Goal: Information Seeking & Learning: Learn about a topic

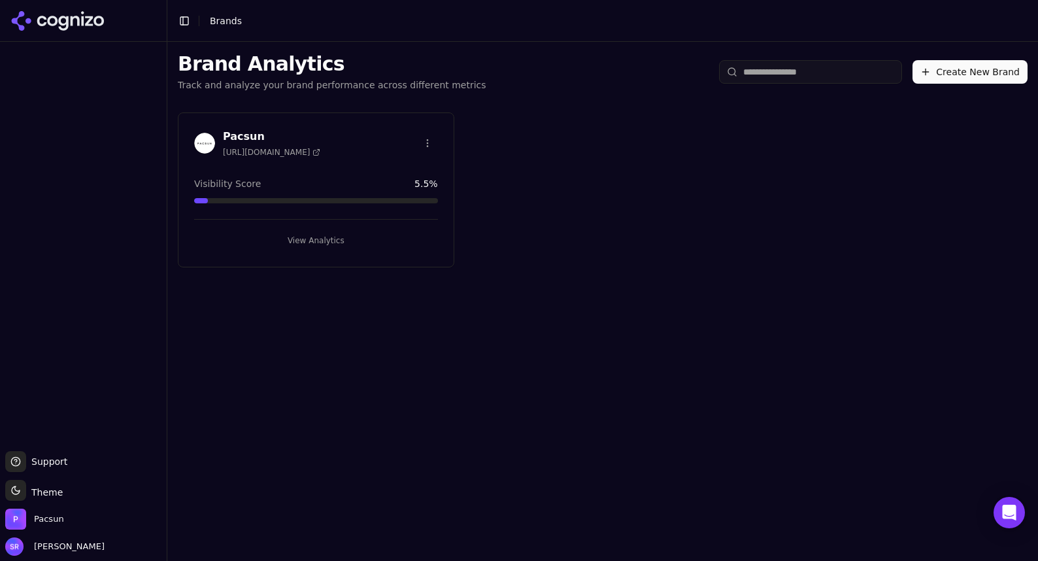
click at [256, 163] on div "Pacsun [URL][DOMAIN_NAME] Visibility Score 5.5 % View Analytics" at bounding box center [316, 189] width 277 height 155
click at [304, 233] on button "View Analytics" at bounding box center [316, 240] width 244 height 21
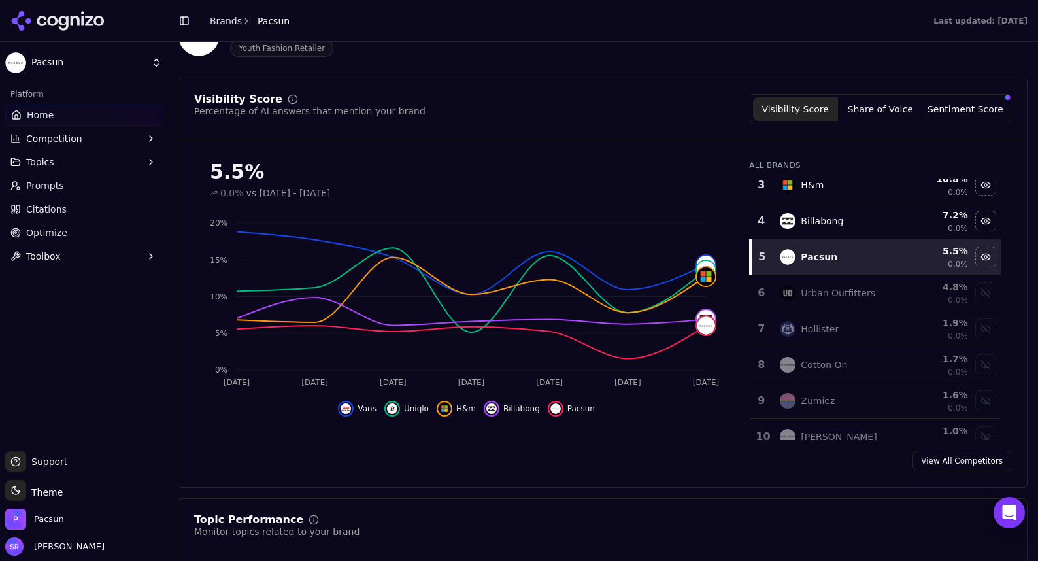
scroll to position [108, 0]
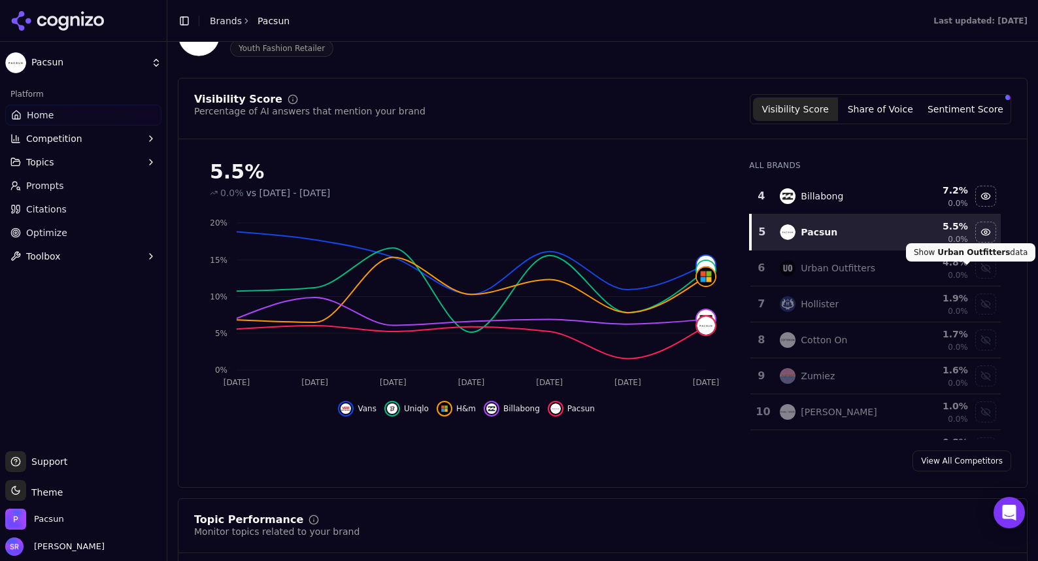
click at [496, 270] on div "Show urban outfitters data" at bounding box center [986, 268] width 20 height 20
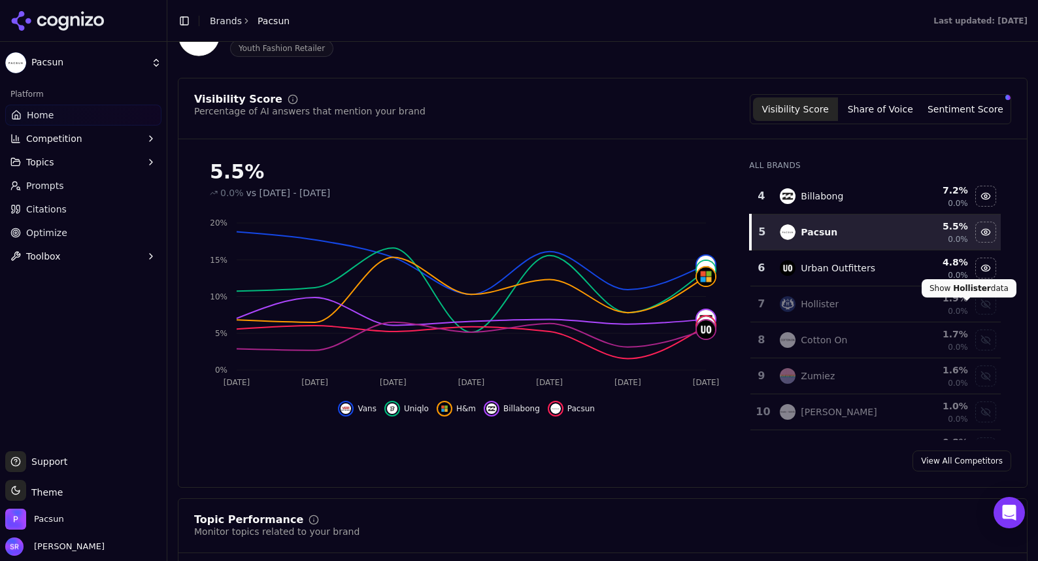
click at [496, 309] on div "Show hollister data" at bounding box center [986, 304] width 20 height 20
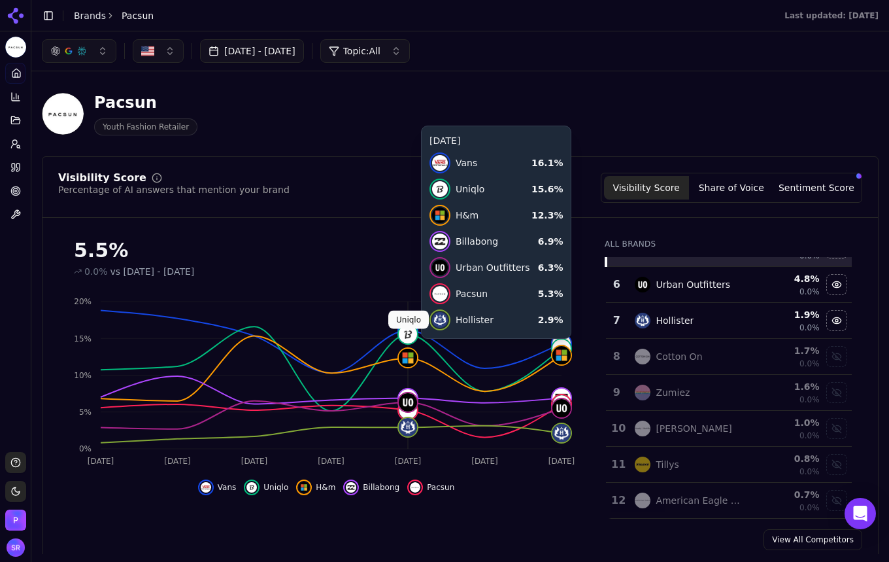
scroll to position [0, 0]
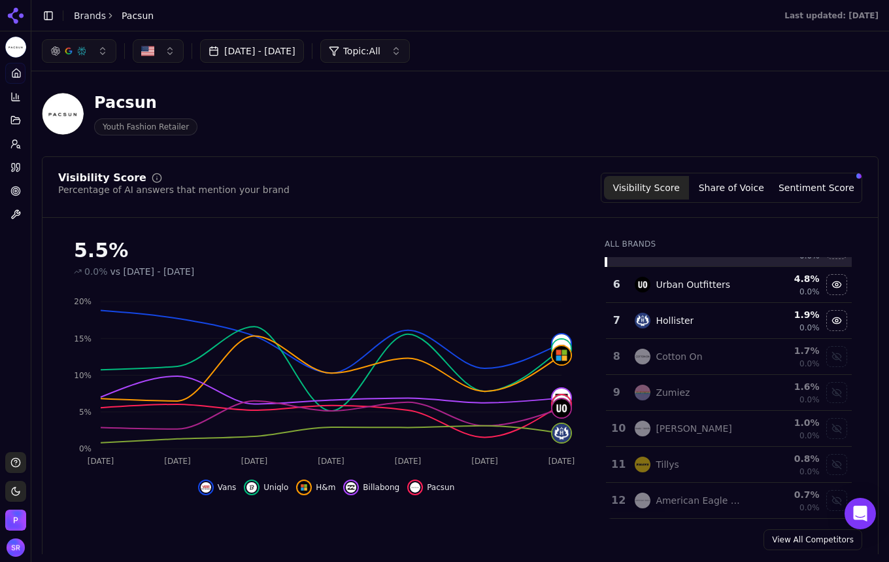
click at [496, 182] on button "Share of Voice" at bounding box center [731, 188] width 85 height 24
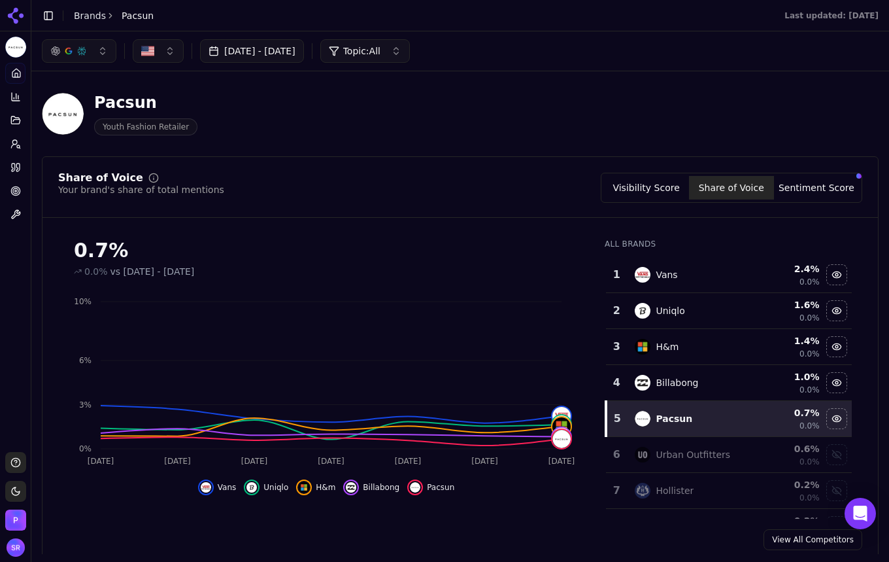
click at [496, 190] on button "Sentiment Score" at bounding box center [816, 188] width 85 height 24
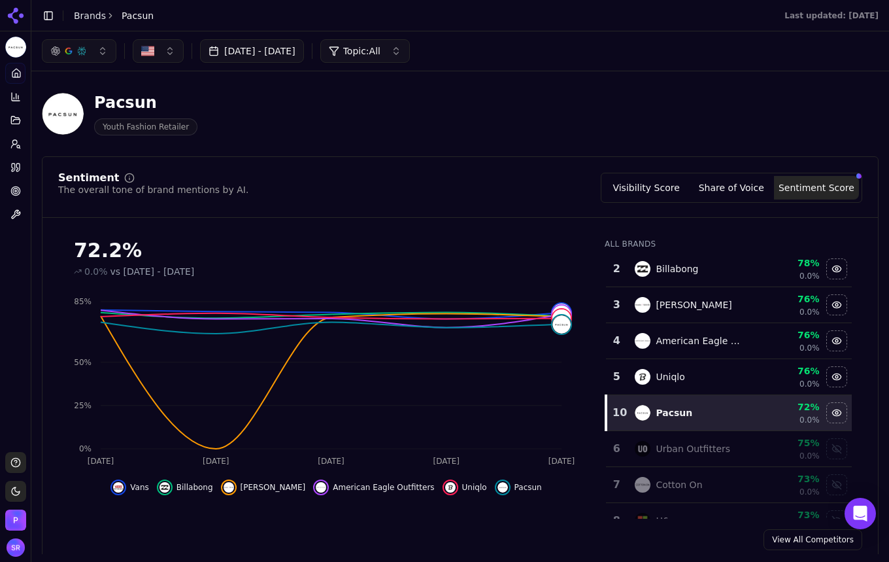
scroll to position [50, 0]
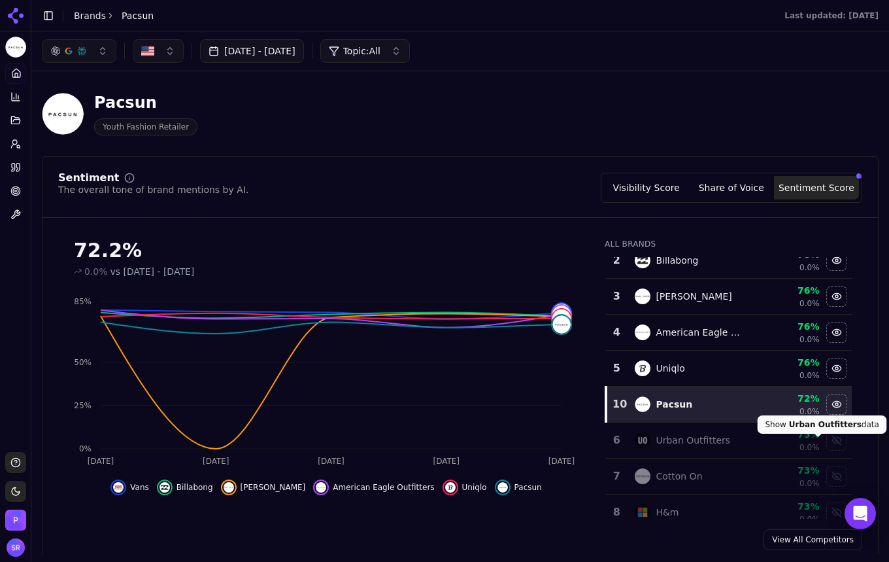
click at [496, 445] on div "Show urban outfitters data" at bounding box center [837, 440] width 20 height 20
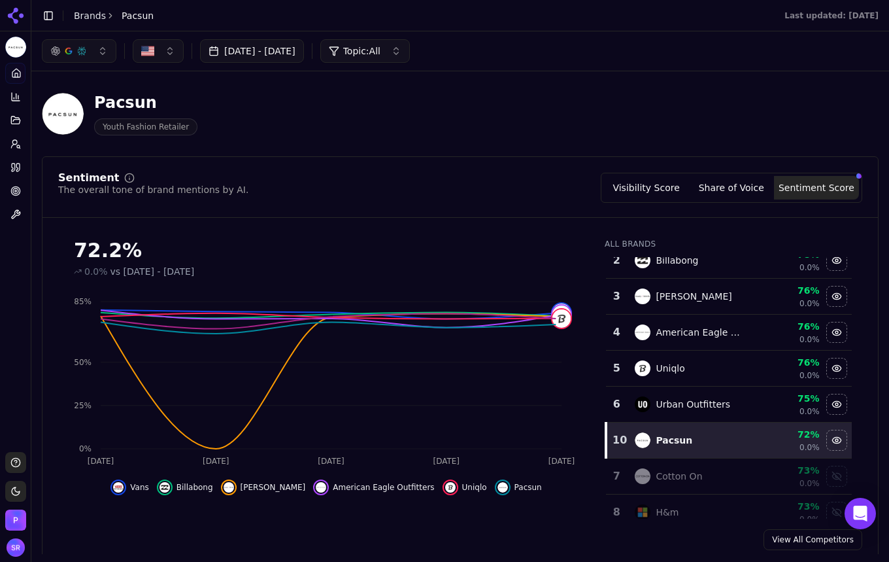
click at [496, 445] on div "Hide pacsun data" at bounding box center [837, 440] width 20 height 20
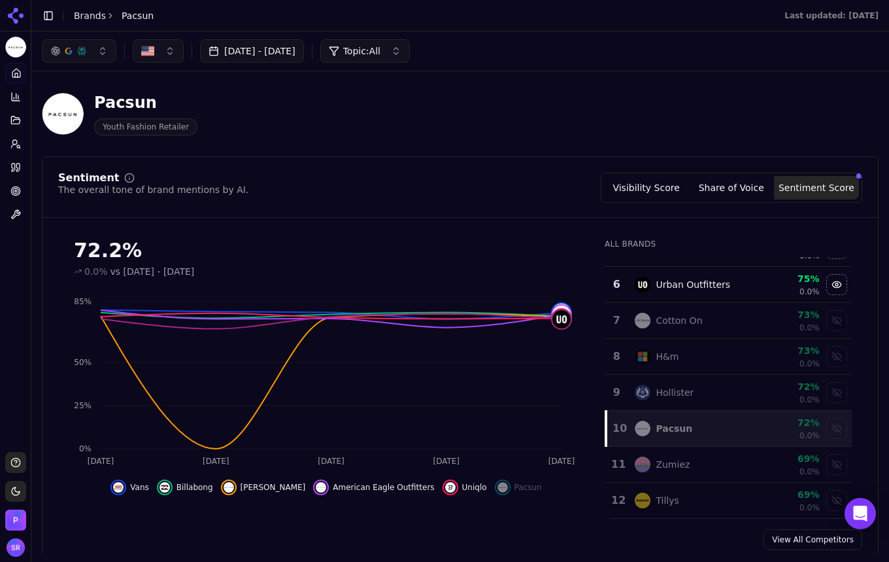
scroll to position [170, 0]
click at [411, 137] on div "Pacsun Youth Fashion Retailer" at bounding box center [460, 114] width 837 height 64
click at [15, 150] on link "Prompts" at bounding box center [15, 143] width 20 height 21
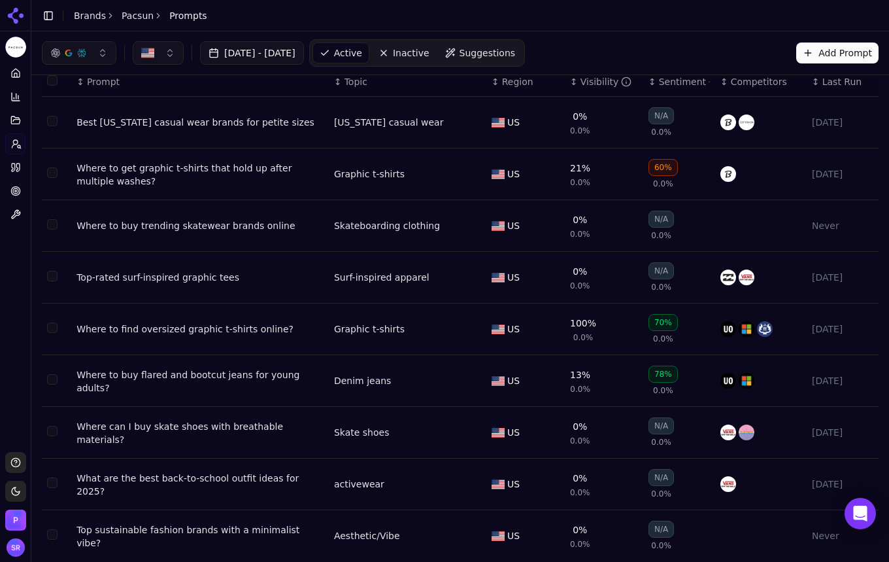
scroll to position [44, 0]
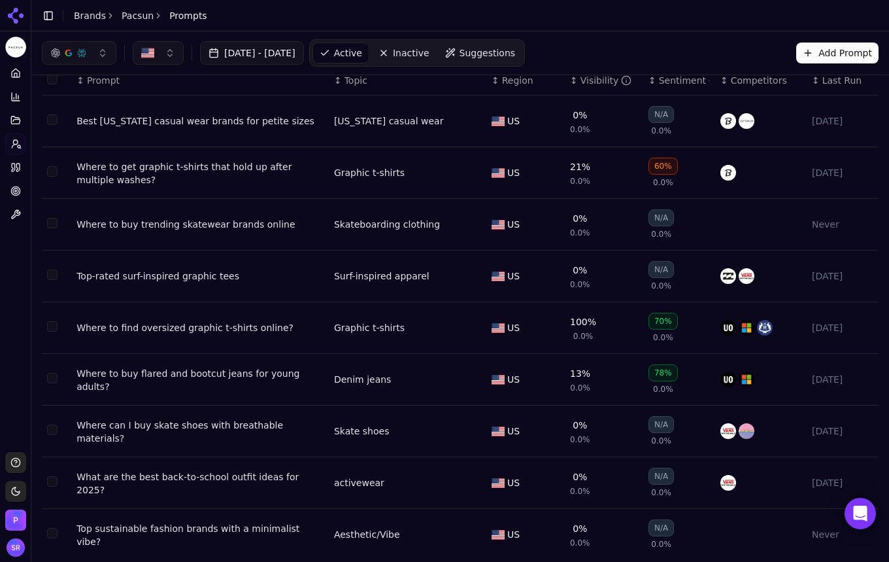
click at [496, 170] on div "60%" at bounding box center [663, 166] width 29 height 17
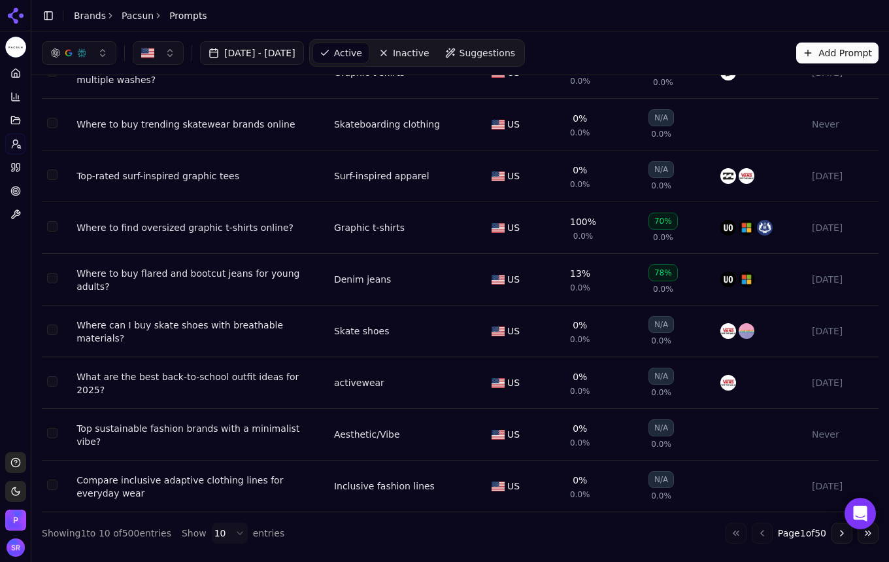
scroll to position [151, 0]
click at [496, 451] on td "US" at bounding box center [525, 435] width 78 height 52
click at [496, 534] on button "Go to next page" at bounding box center [842, 532] width 21 height 21
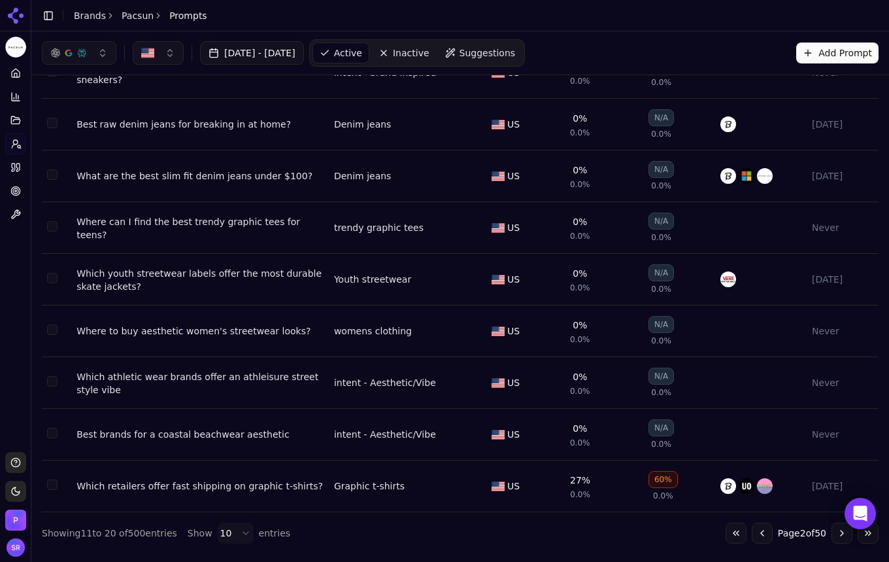
scroll to position [0, 0]
click at [496, 534] on button "Go to next page" at bounding box center [842, 532] width 21 height 21
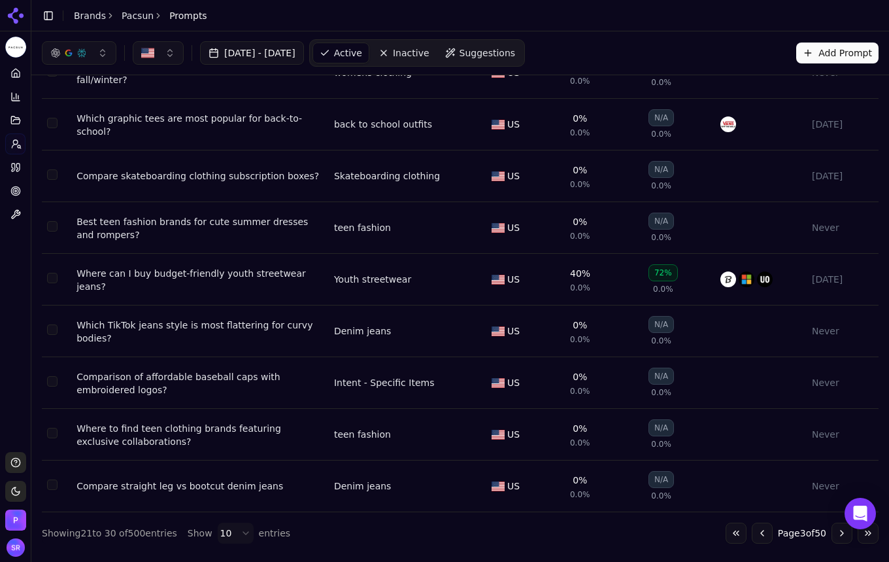
scroll to position [151, 0]
click at [496, 528] on button "Go to next page" at bounding box center [842, 532] width 21 height 21
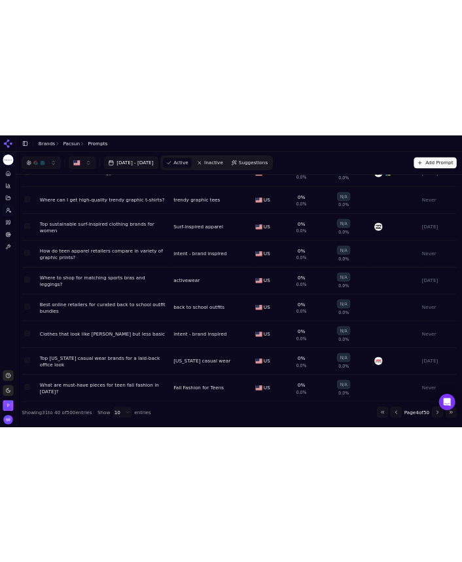
scroll to position [0, 0]
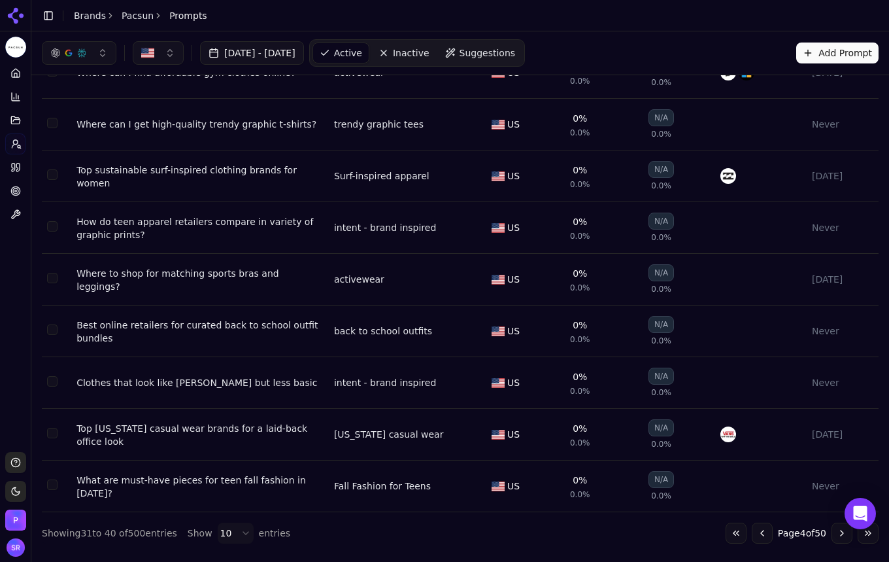
click at [496, 525] on button "Go to next page" at bounding box center [842, 532] width 21 height 21
